Goal: Task Accomplishment & Management: Manage account settings

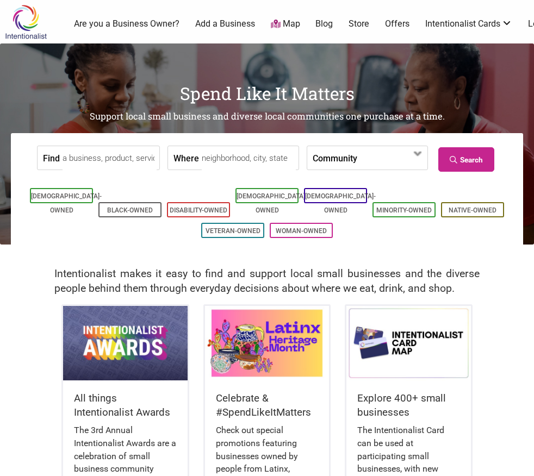
click at [116, 25] on link "Are you a Business Owner?" at bounding box center [127, 24] width 106 height 12
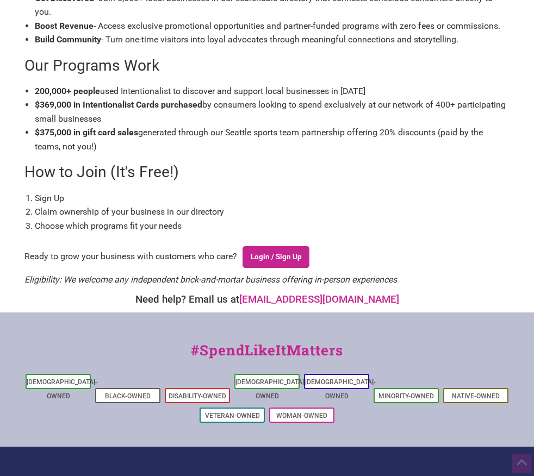
scroll to position [312, 0]
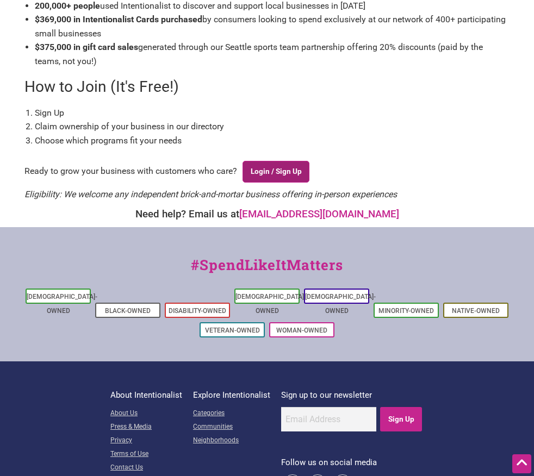
click at [285, 175] on link "Login / Sign Up" at bounding box center [276, 172] width 67 height 22
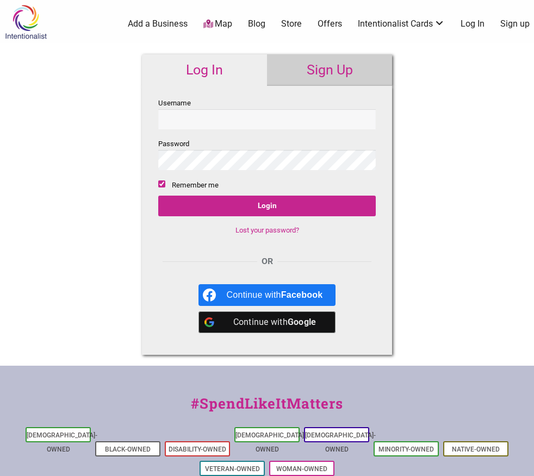
click at [282, 138] on label "Password" at bounding box center [267, 154] width 218 height 33
click at [278, 115] on input "Username" at bounding box center [267, 119] width 218 height 20
click at [476, 30] on div "0 Add a Business Map Blog Store Offers Intentionalist Cards Buy Black Card Inte…" at bounding box center [307, 24] width 468 height 44
click at [476, 27] on link "Log In" at bounding box center [473, 24] width 24 height 12
click at [292, 119] on input "Username" at bounding box center [267, 119] width 218 height 20
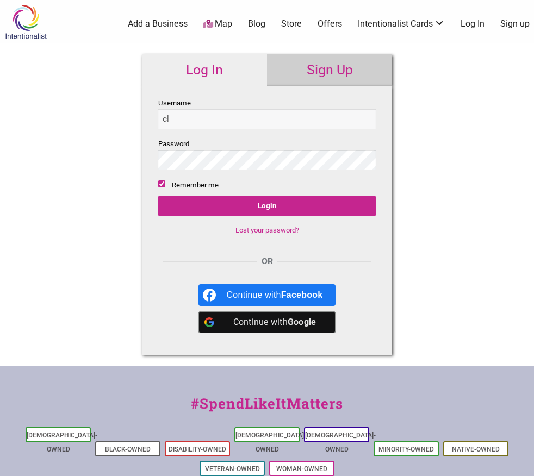
type input "c"
type input "cafecalaveras"
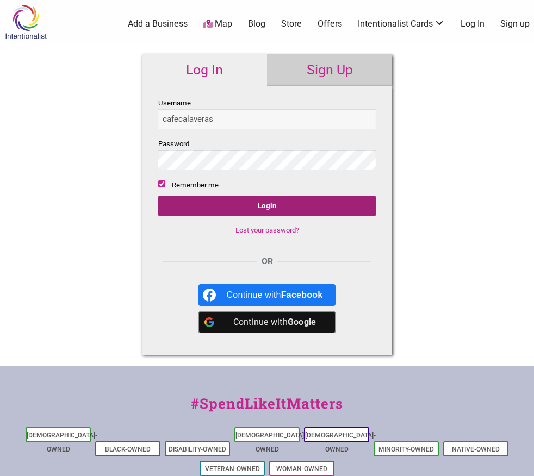
click at [257, 203] on input "Login" at bounding box center [267, 206] width 218 height 21
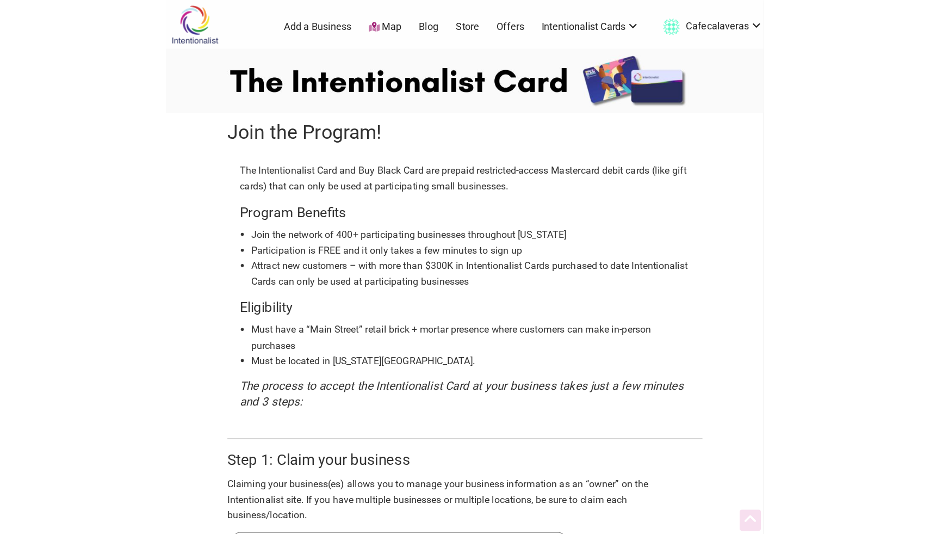
scroll to position [287, 0]
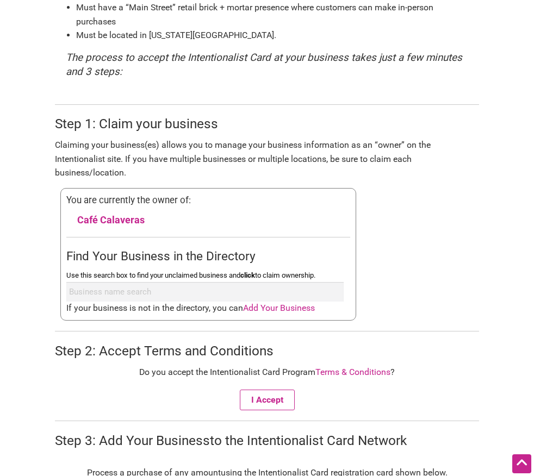
click at [117, 214] on link "Café Calaveras" at bounding box center [110, 219] width 67 height 11
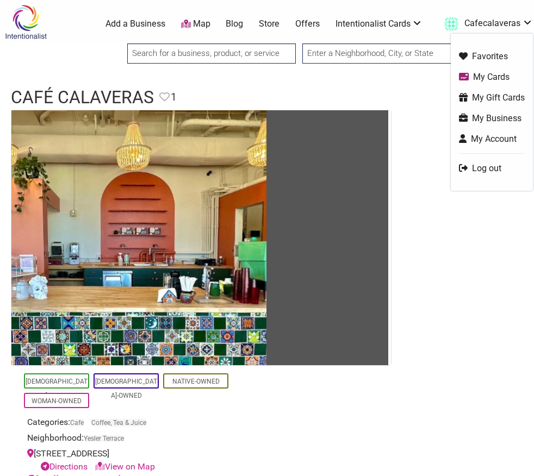
click at [490, 74] on link "My Cards" at bounding box center [492, 77] width 66 height 13
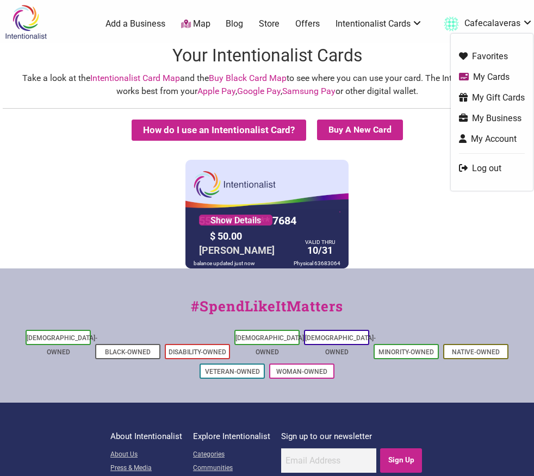
click at [493, 138] on link "My Account" at bounding box center [492, 139] width 66 height 13
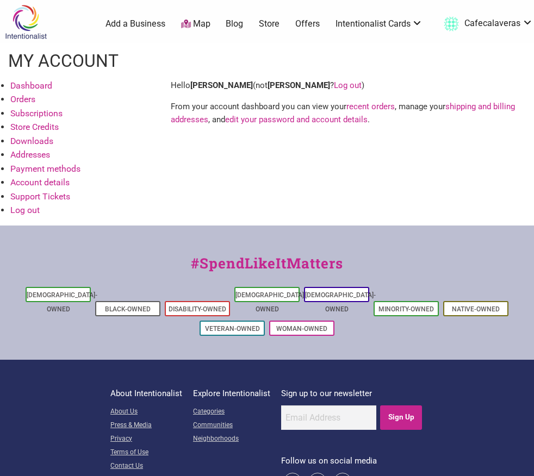
click at [48, 182] on link "Account details" at bounding box center [39, 182] width 59 height 10
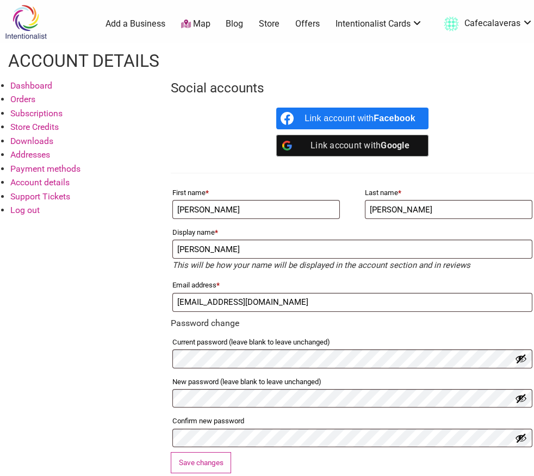
click at [48, 201] on link "Support Tickets" at bounding box center [40, 196] width 60 height 10
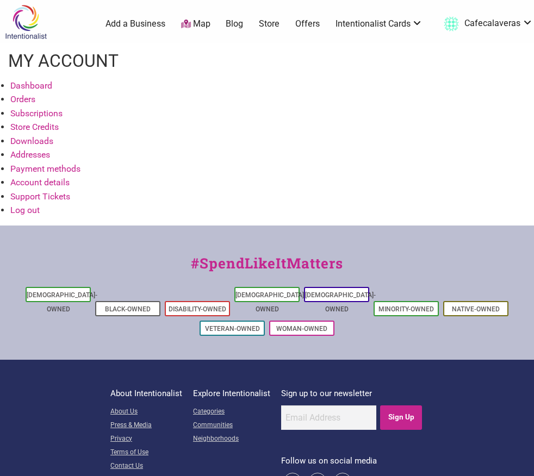
click at [38, 84] on link "Dashboard" at bounding box center [31, 85] width 42 height 10
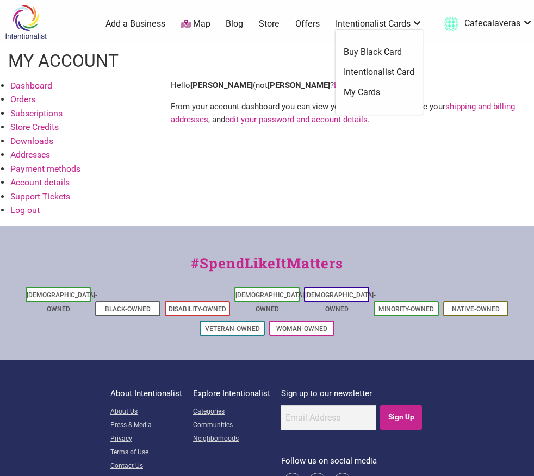
click at [398, 71] on link "Intentionalist Card" at bounding box center [379, 72] width 71 height 12
